Goal: Check status

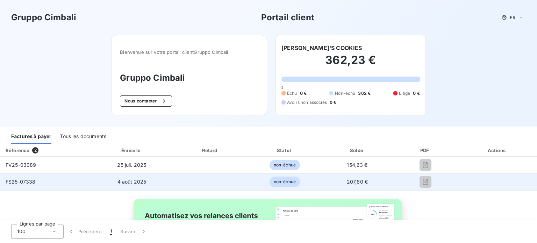
click at [108, 180] on td "4 août 2025" at bounding box center [132, 181] width 82 height 17
